Goal: Task Accomplishment & Management: Use online tool/utility

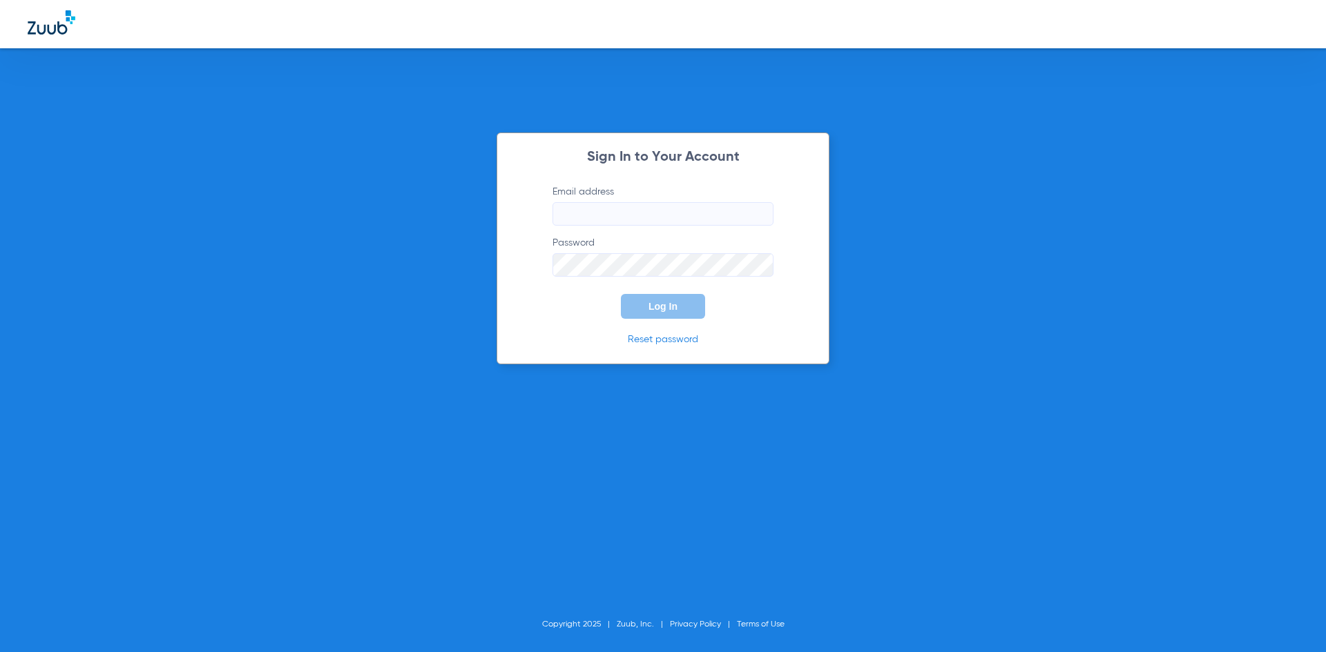
type input "[EMAIL_ADDRESS][DOMAIN_NAME]"
click at [557, 322] on div "Sign In to Your Account Email address [EMAIL_ADDRESS][DOMAIN_NAME] Password Log…" at bounding box center [662, 249] width 333 height 232
click at [661, 310] on span "Log In" at bounding box center [662, 306] width 29 height 11
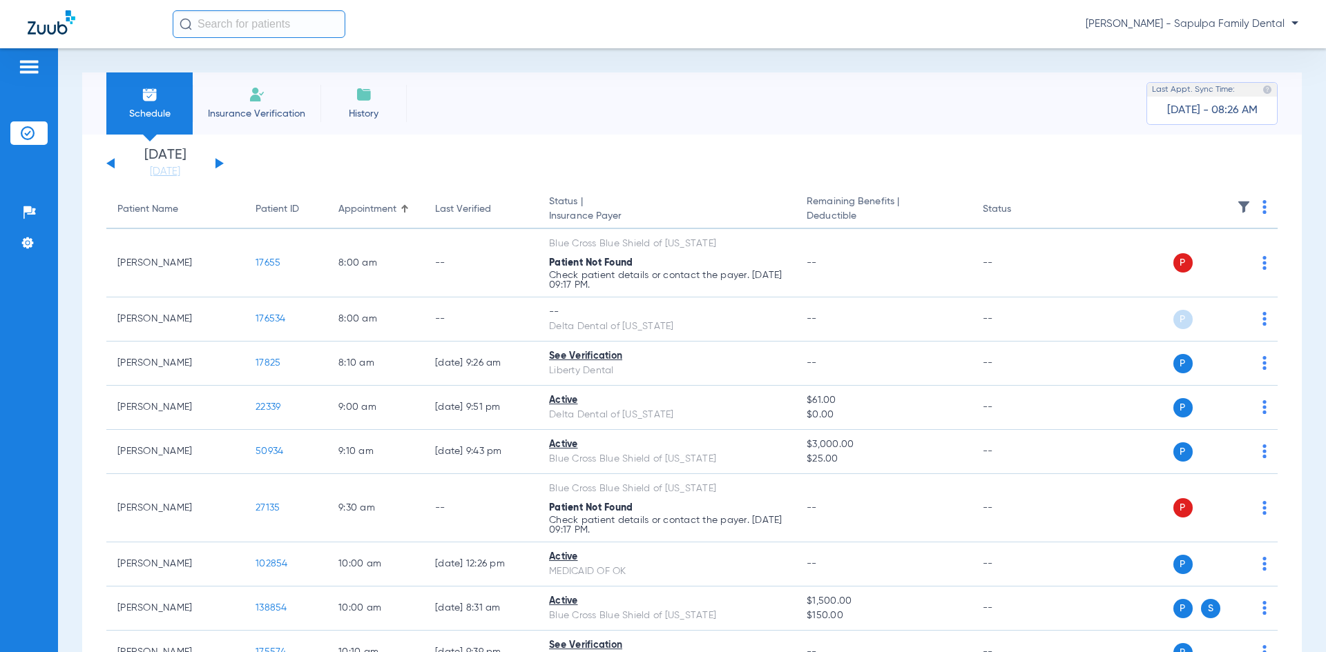
click at [246, 103] on li "Insurance Verification" at bounding box center [257, 103] width 128 height 62
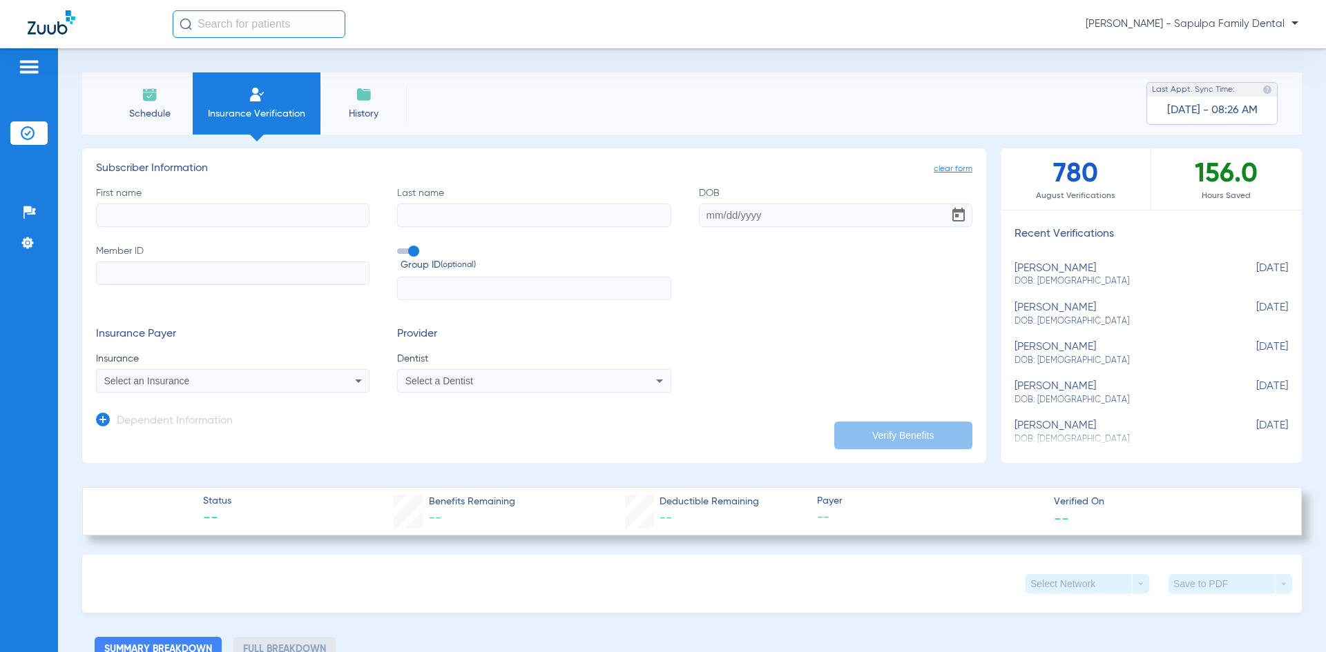
click at [154, 115] on span "Schedule" at bounding box center [150, 114] width 66 height 14
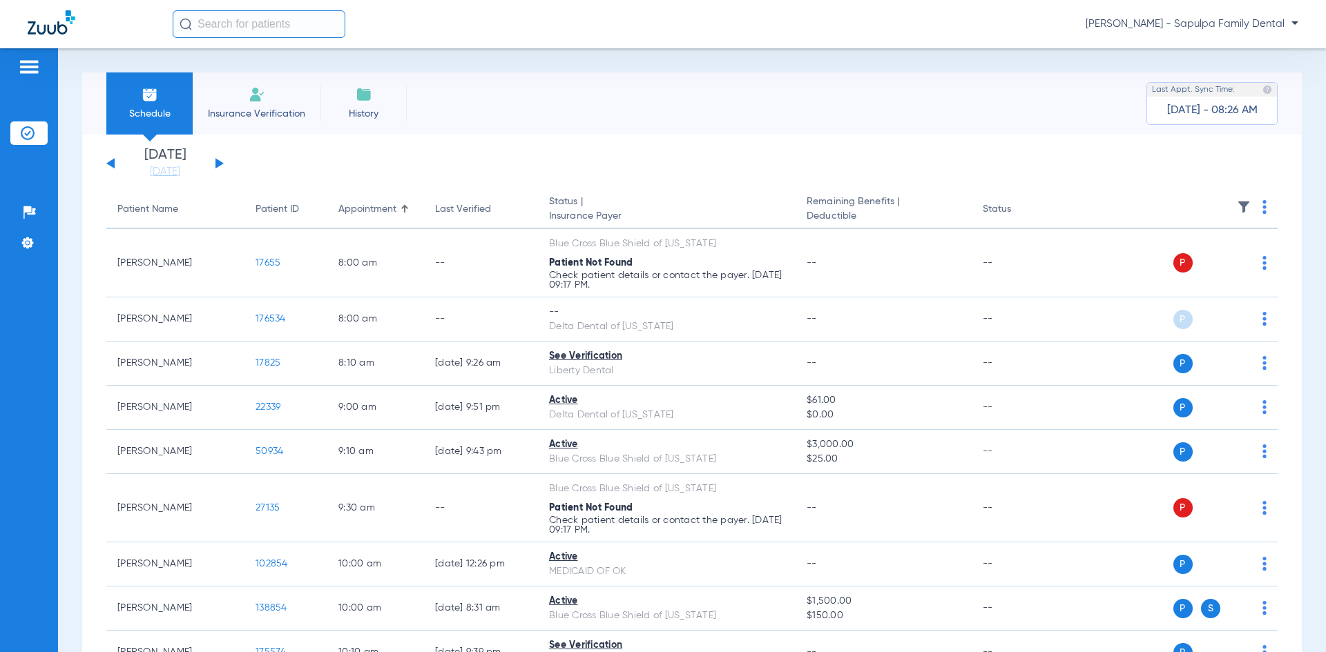
click at [1251, 207] on th at bounding box center [1171, 210] width 213 height 39
click at [1262, 206] on img at bounding box center [1264, 207] width 4 height 14
click at [1133, 169] on div at bounding box center [663, 326] width 1326 height 652
click at [216, 164] on button at bounding box center [219, 163] width 8 height 10
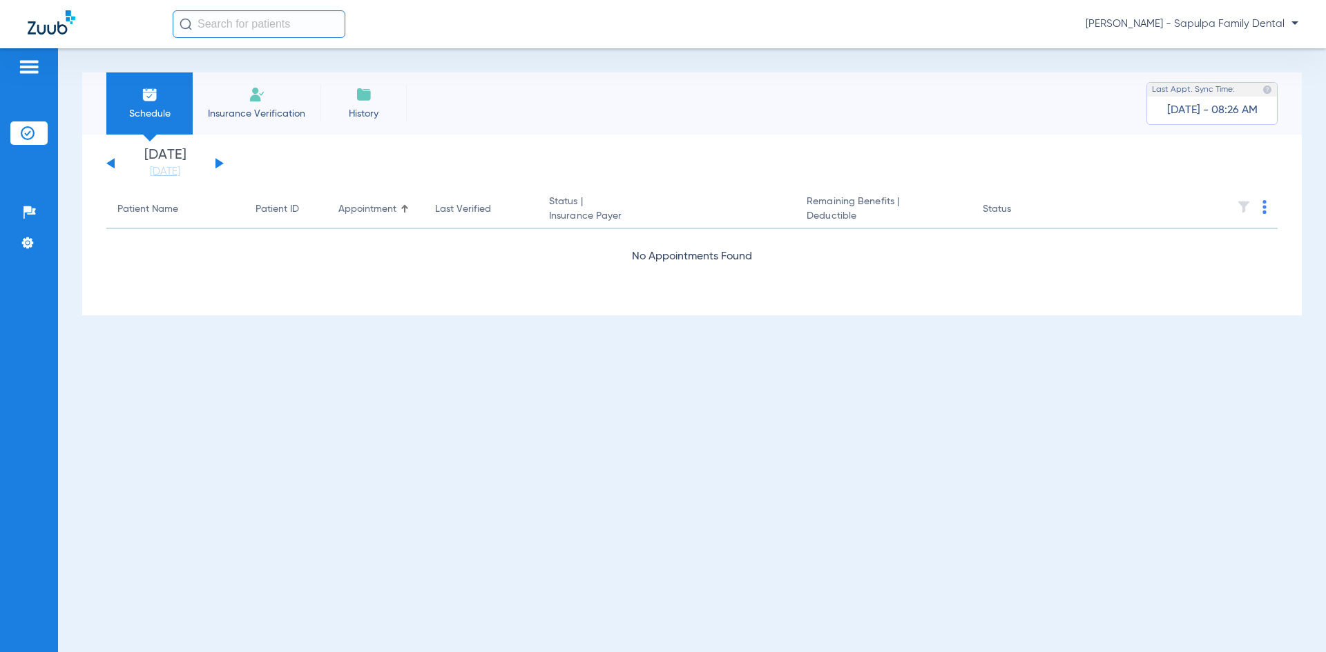
click at [216, 164] on button at bounding box center [219, 163] width 8 height 10
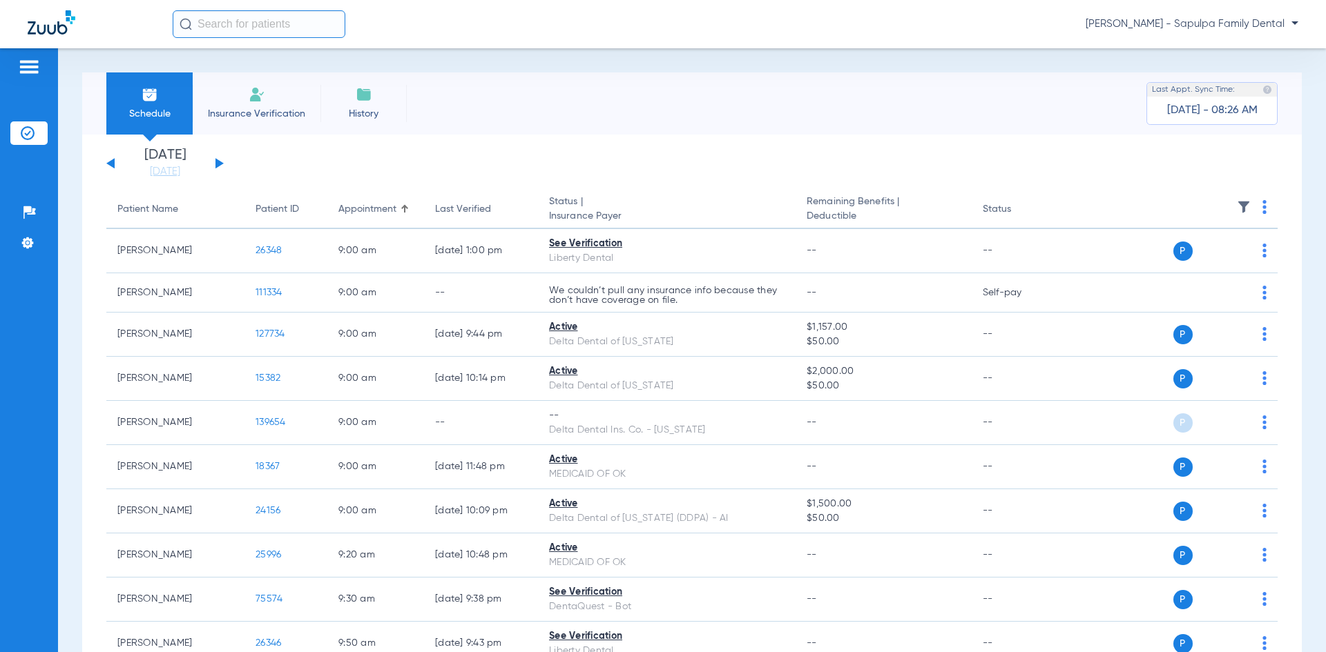
click at [1262, 208] on img at bounding box center [1264, 207] width 4 height 14
click at [1207, 261] on span "Verify All" at bounding box center [1201, 262] width 86 height 10
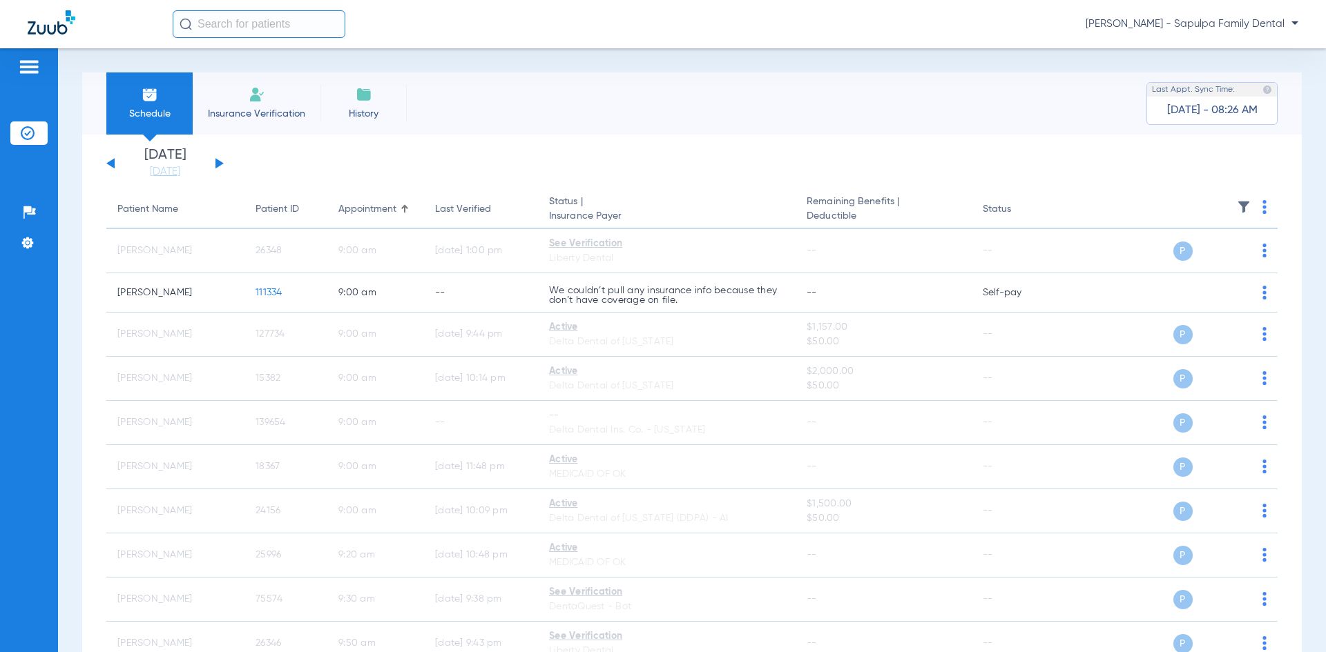
click at [654, 161] on app-single-date-navigator "[DATE] [DATE] [DATE] [DATE] [DATE] [DATE] [DATE] [DATE] [DATE] [DATE] [DATE] [D…" at bounding box center [691, 163] width 1171 height 30
